Goal: Information Seeking & Learning: Learn about a topic

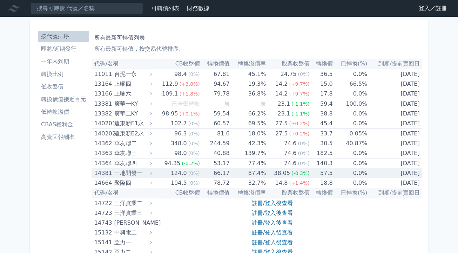
scroll to position [163, 0]
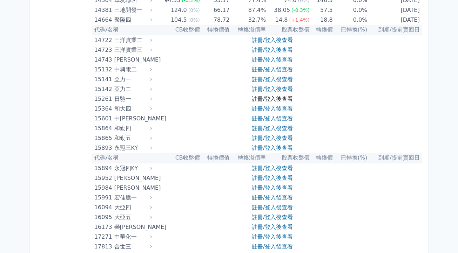
click at [280, 100] on link "註冊/登入後查看" at bounding box center [272, 99] width 41 height 7
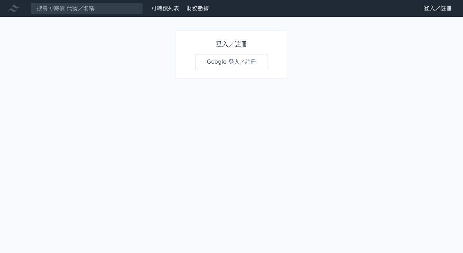
click at [238, 64] on link "Google 登入／註冊" at bounding box center [231, 62] width 73 height 15
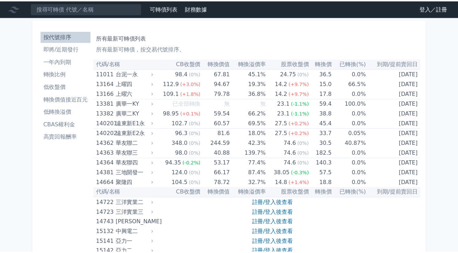
scroll to position [163, 0]
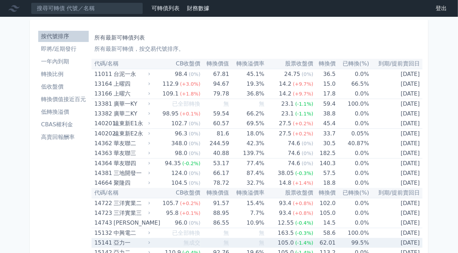
scroll to position [163, 0]
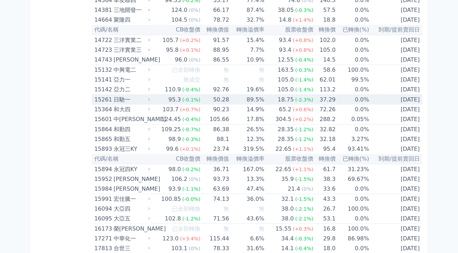
click at [116, 98] on div "日馳一" at bounding box center [131, 100] width 35 height 10
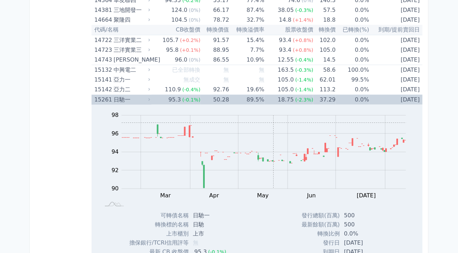
scroll to position [327, 0]
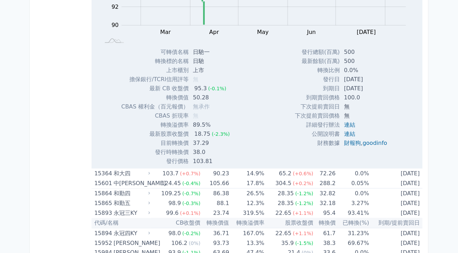
click at [203, 97] on td "50.28" at bounding box center [212, 97] width 47 height 9
click at [203, 105] on span "無承作" at bounding box center [201, 106] width 17 height 7
click at [193, 127] on td "89.5%" at bounding box center [212, 125] width 47 height 9
click at [197, 136] on div "18.75" at bounding box center [202, 134] width 19 height 9
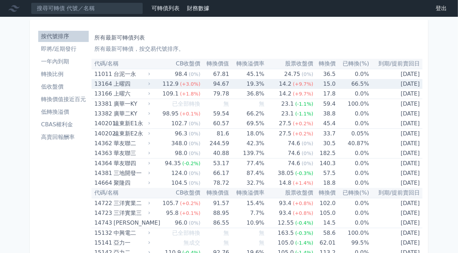
scroll to position [163, 0]
